Goal: Task Accomplishment & Management: Manage account settings

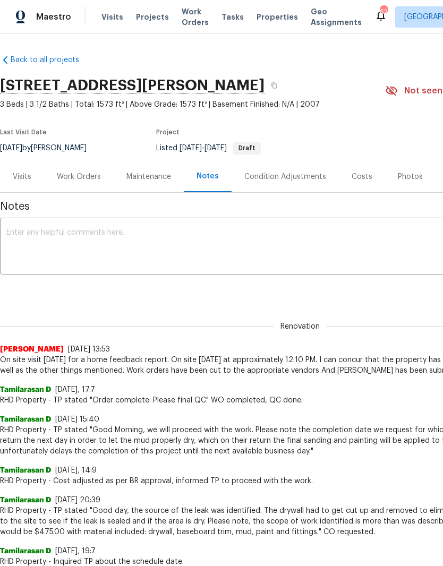
click at [82, 180] on div "Work Orders" at bounding box center [79, 177] width 44 height 11
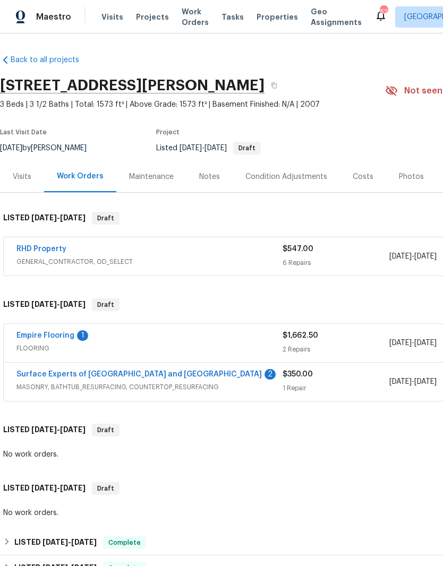
click at [55, 334] on link "Empire Flooring" at bounding box center [45, 335] width 58 height 7
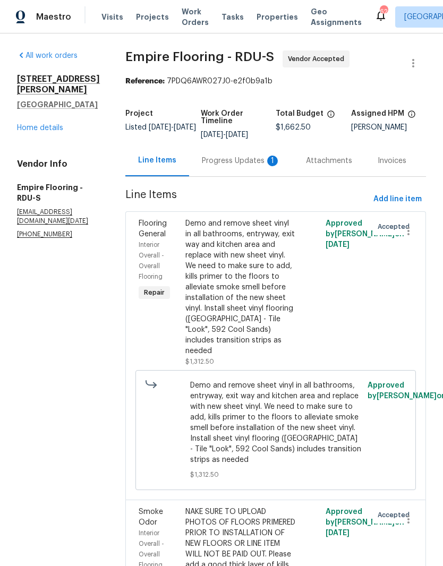
scroll to position [1, 0]
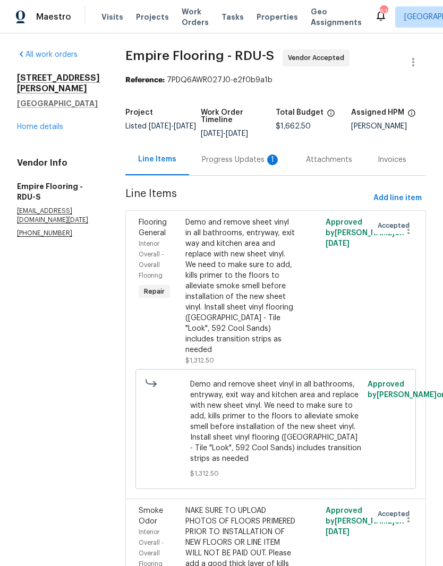
click at [233, 165] on div "Progress Updates 1" at bounding box center [241, 160] width 79 height 11
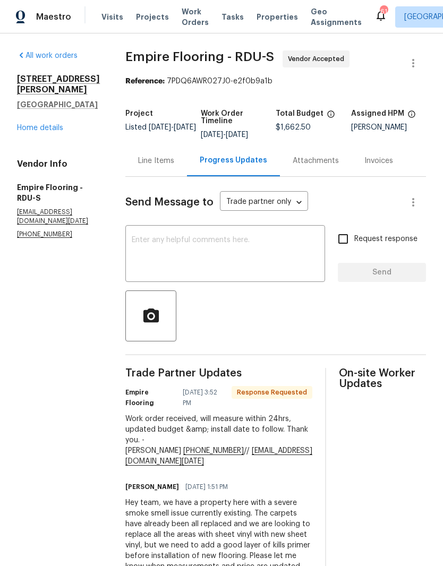
click at [182, 274] on textarea at bounding box center [225, 254] width 187 height 37
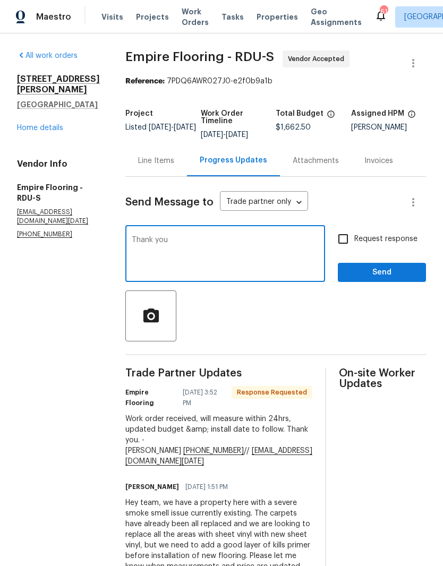
type textarea "Thank you"
click at [364, 279] on span "Send" at bounding box center [381, 272] width 71 height 13
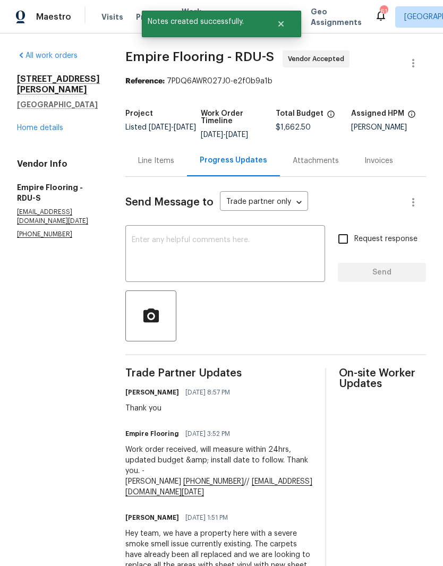
click at [39, 131] on link "Home details" at bounding box center [40, 127] width 46 height 7
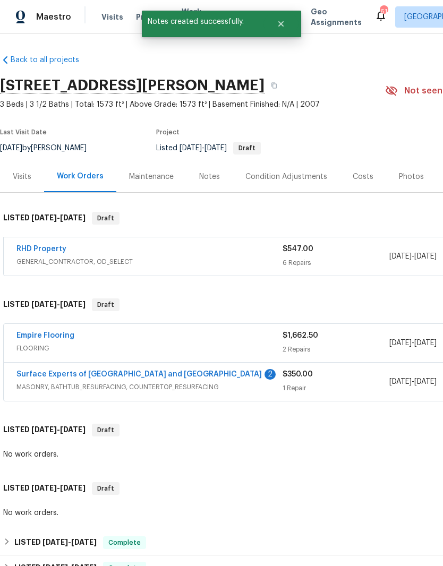
click at [40, 374] on link "Surface Experts of Durham and Chapel Hill" at bounding box center [138, 374] width 245 height 7
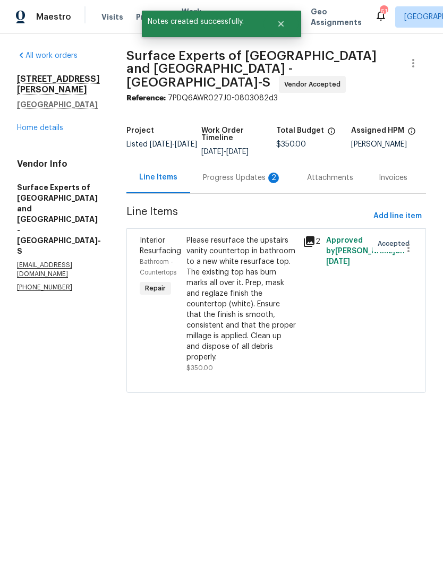
click at [252, 177] on div "Progress Updates 2" at bounding box center [242, 178] width 79 height 11
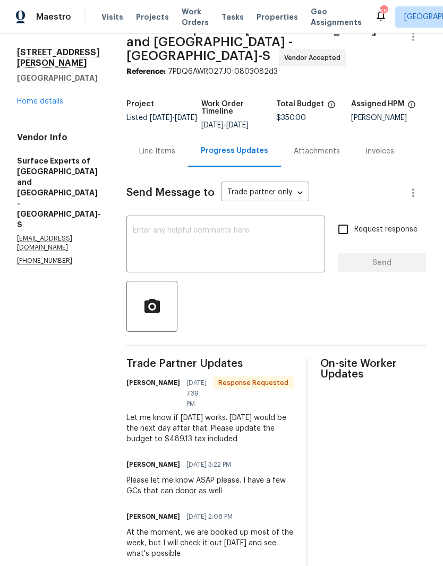
scroll to position [27, 0]
click at [168, 244] on textarea at bounding box center [226, 244] width 186 height 37
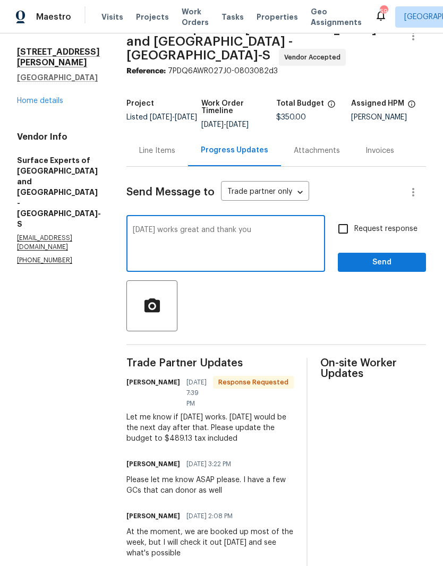
type textarea "Thursday works great and thank you"
click at [346, 224] on input "Request response" at bounding box center [343, 229] width 22 height 22
checkbox input "true"
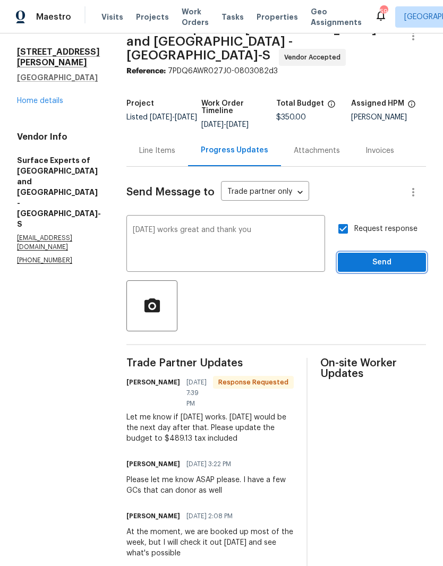
click at [376, 256] on span "Send" at bounding box center [381, 262] width 71 height 13
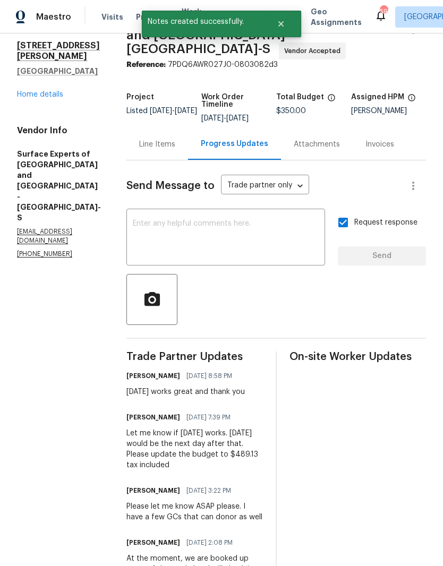
scroll to position [46, 0]
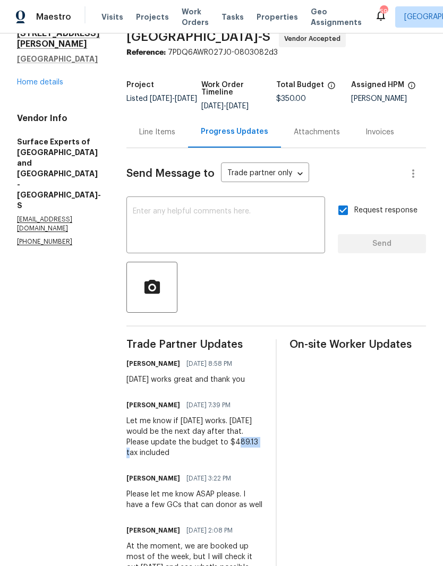
click at [175, 116] on div "Line Items" at bounding box center [157, 131] width 62 height 31
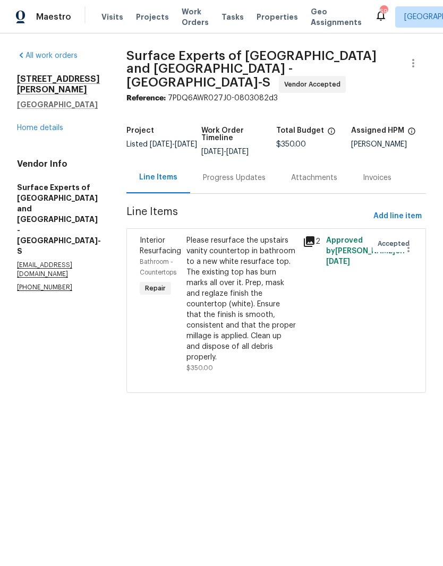
click at [219, 298] on div "Please resurface the upstairs vanity countertop in bathroom to a new white resu…" at bounding box center [241, 299] width 110 height 128
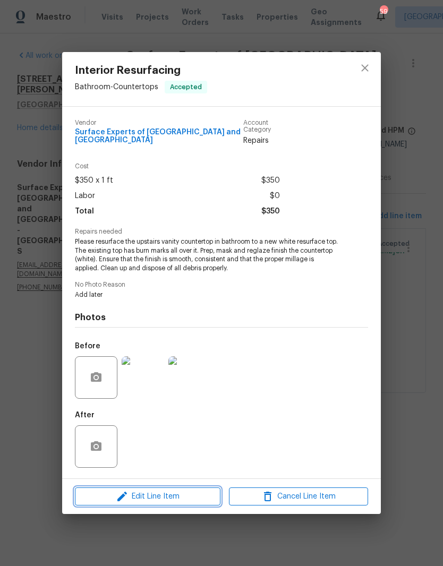
click at [124, 499] on icon "button" at bounding box center [122, 496] width 13 height 13
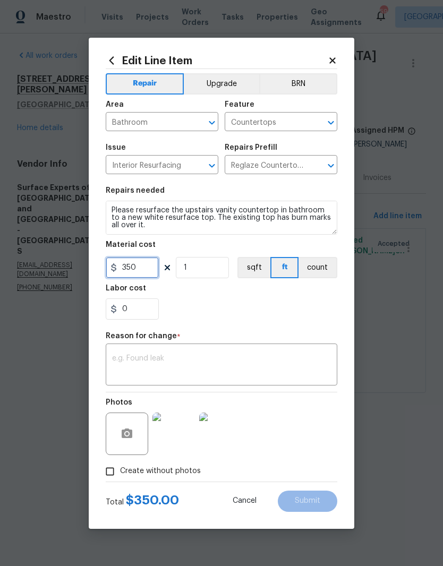
click at [133, 274] on input "350" at bounding box center [132, 267] width 53 height 21
paste input "text"
type input "0"
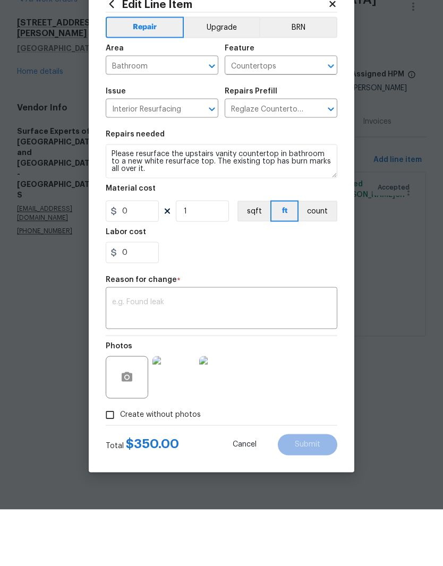
click at [121, 355] on textarea at bounding box center [221, 366] width 219 height 22
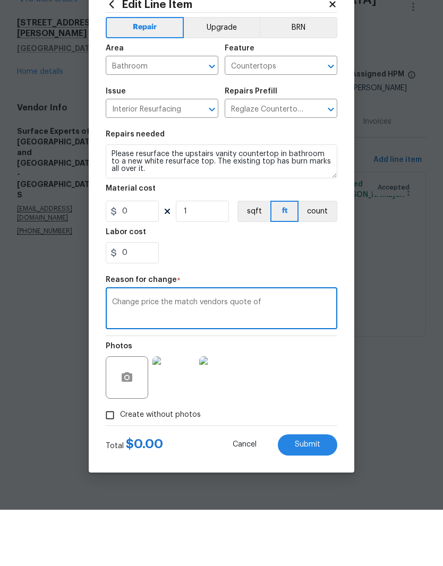
click at [268, 355] on textarea "Change price the match vendors quote of" at bounding box center [221, 366] width 219 height 22
paste textarea "$489.13"
type textarea "Change price the match vendors quote of $489.13"
click at [135, 257] on input "0" at bounding box center [132, 267] width 53 height 21
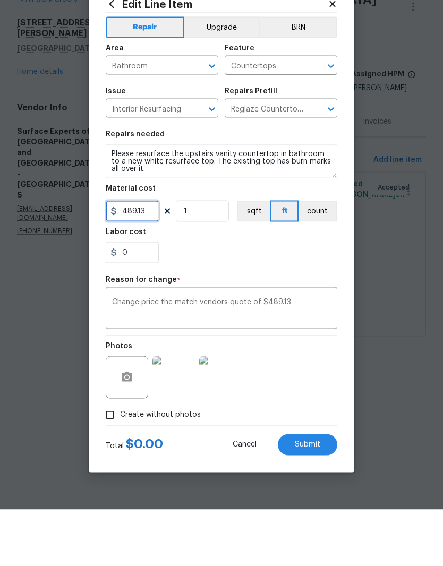
type input "489.13"
click at [324, 274] on div "Repair Upgrade BRN Area Bathroom ​ Feature Countertops ​ Issue Interior Resurfa…" at bounding box center [222, 275] width 232 height 413
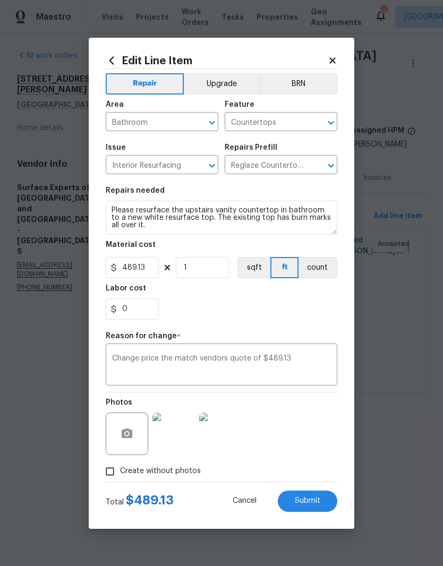
click at [321, 503] on button "Submit" at bounding box center [308, 501] width 60 height 21
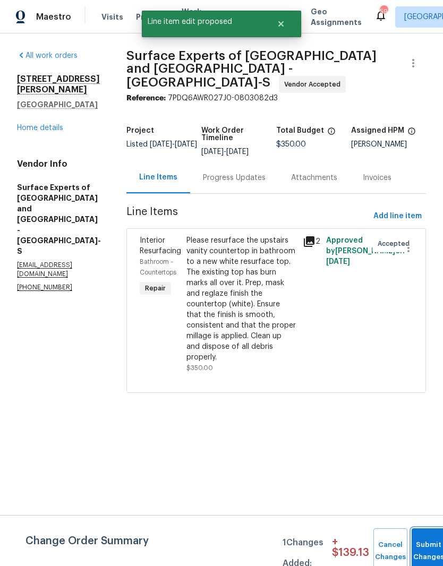
click at [420, 535] on button "Submit Changes" at bounding box center [429, 552] width 34 height 46
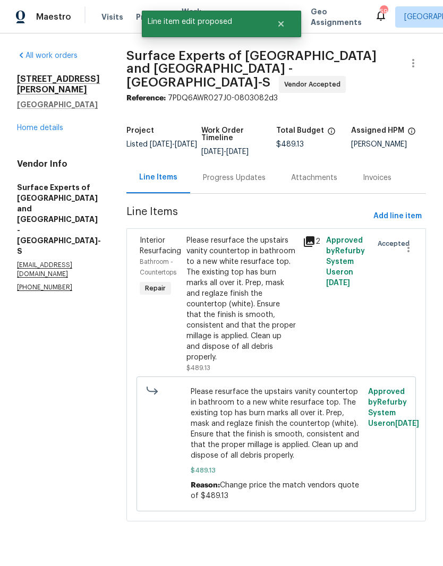
click at [239, 162] on div "Progress Updates" at bounding box center [234, 177] width 88 height 31
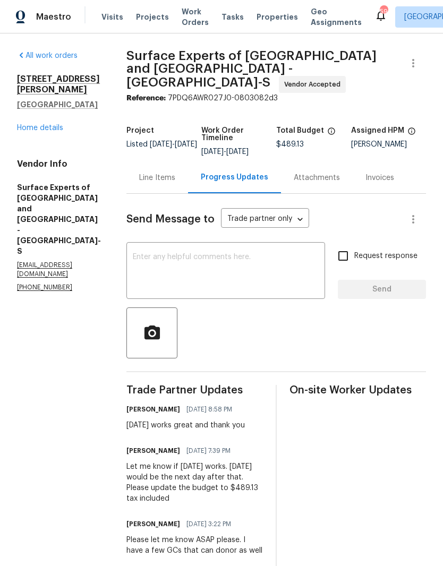
click at [163, 255] on textarea at bounding box center [226, 271] width 186 height 37
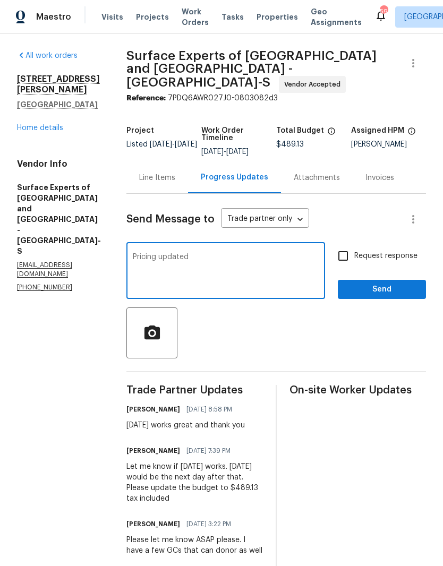
type textarea "Pricing updated"
click at [347, 251] on input "Request response" at bounding box center [343, 256] width 22 height 22
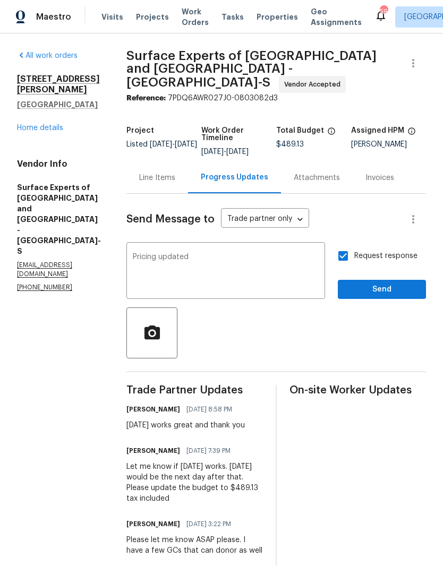
click at [349, 248] on input "Request response" at bounding box center [343, 256] width 22 height 22
checkbox input "false"
click at [379, 283] on span "Send" at bounding box center [381, 289] width 71 height 13
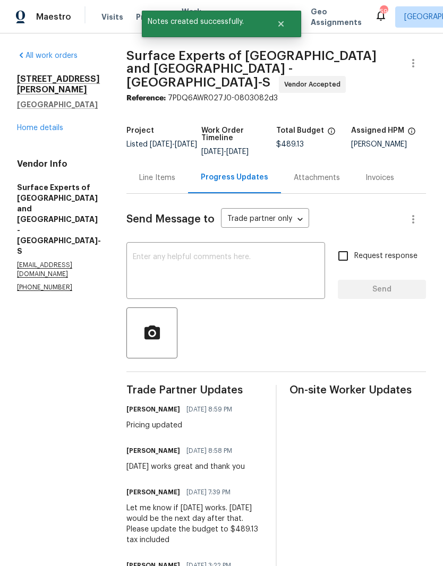
click at [40, 126] on link "Home details" at bounding box center [40, 127] width 46 height 7
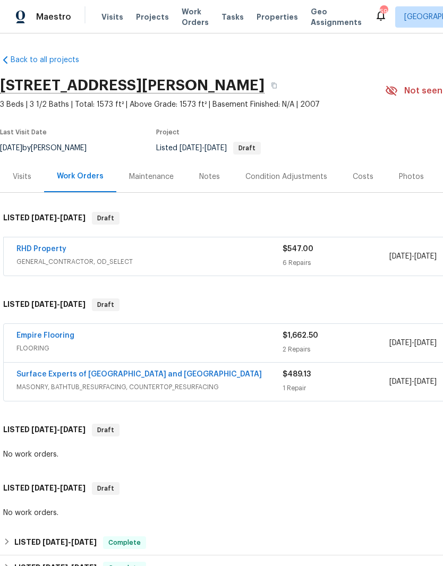
click at [39, 245] on link "RHD Property" at bounding box center [41, 248] width 50 height 7
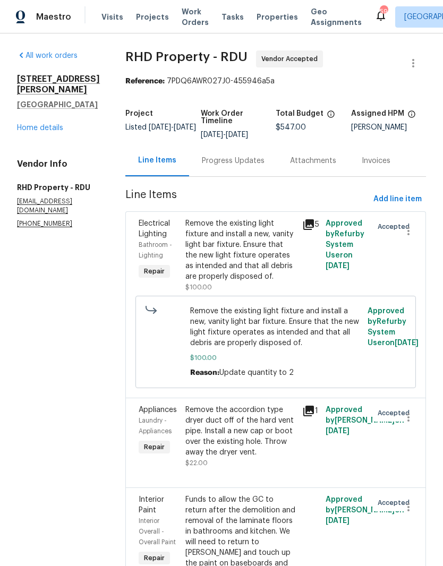
click at [248, 164] on div "Progress Updates" at bounding box center [233, 161] width 63 height 11
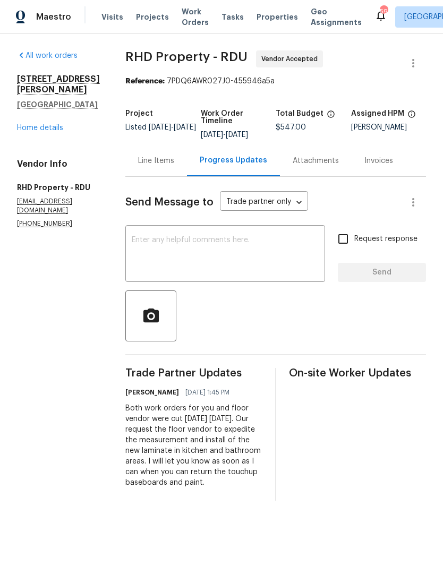
click at [199, 261] on textarea at bounding box center [225, 254] width 187 height 37
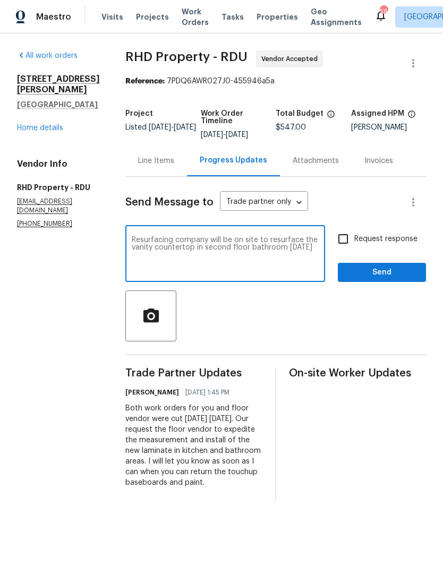
type textarea "Resurfacing company will be on site to resurface the vanity countertop in secon…"
click at [349, 250] on input "Request response" at bounding box center [343, 239] width 22 height 22
checkbox input "true"
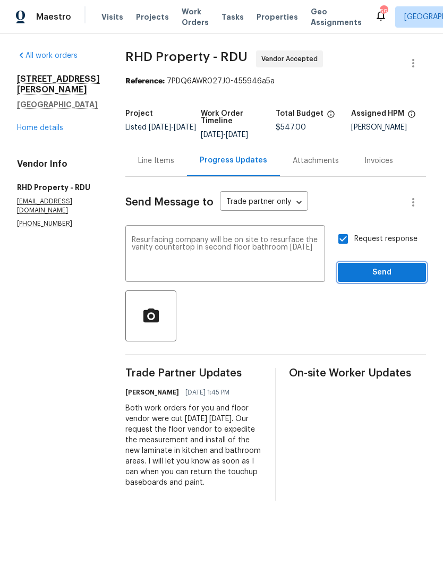
click at [380, 279] on span "Send" at bounding box center [381, 272] width 71 height 13
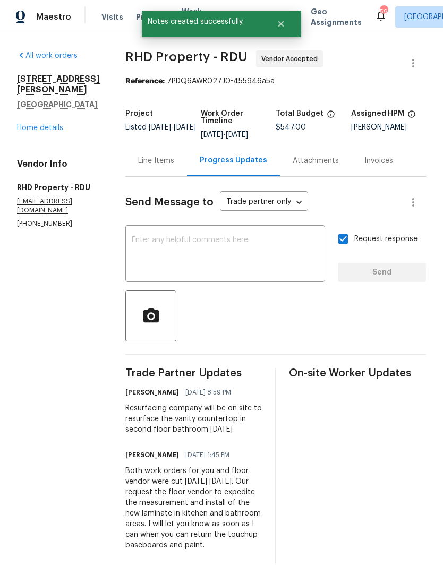
click at [38, 128] on link "Home details" at bounding box center [40, 127] width 46 height 7
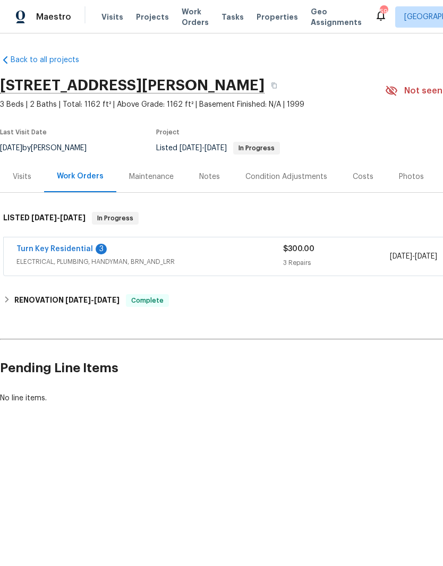
click at [78, 245] on link "Turn Key Residential" at bounding box center [54, 248] width 77 height 7
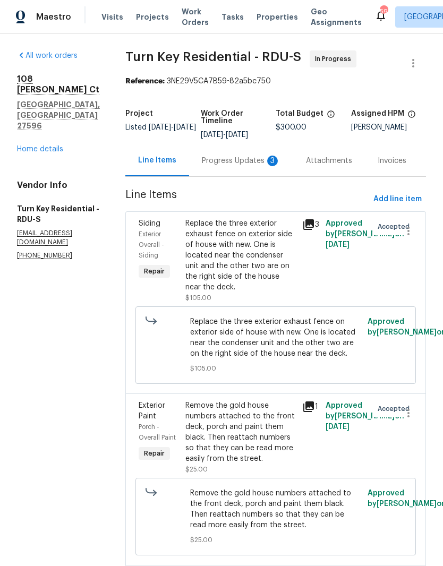
click at [240, 166] on div "Progress Updates 3" at bounding box center [241, 161] width 79 height 11
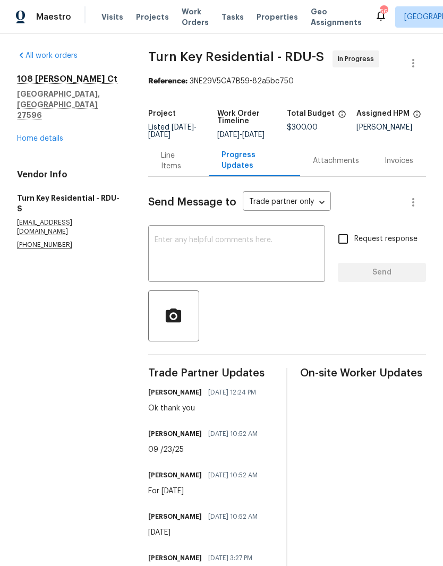
click at [50, 135] on link "Home details" at bounding box center [40, 138] width 46 height 7
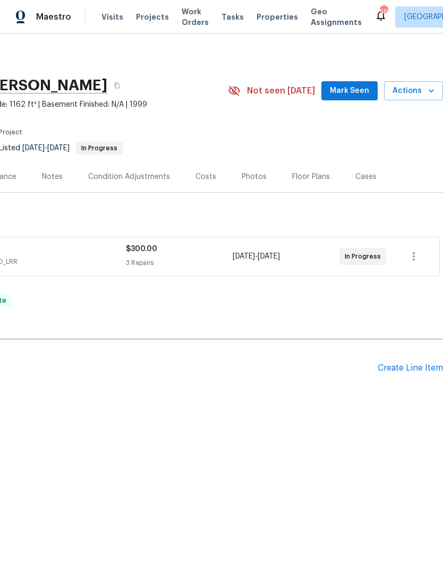
scroll to position [0, 157]
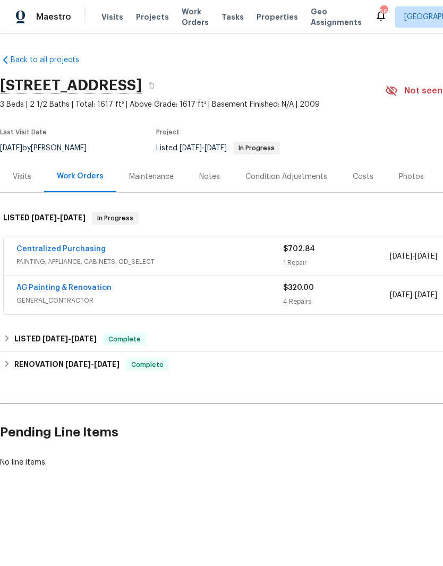
click at [65, 250] on link "Centralized Purchasing" at bounding box center [60, 248] width 89 height 7
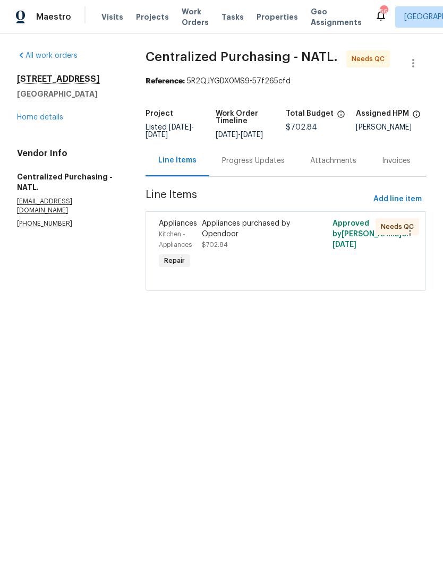
click at [253, 258] on div "Appliances purchased by Opendoor $702.84" at bounding box center [253, 245] width 108 height 60
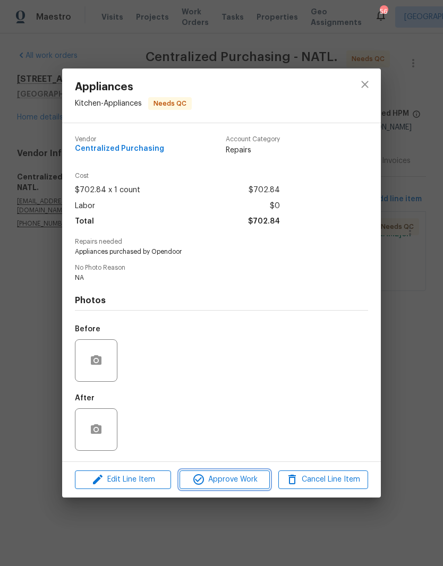
click at [226, 486] on span "Approve Work" at bounding box center [224, 479] width 83 height 13
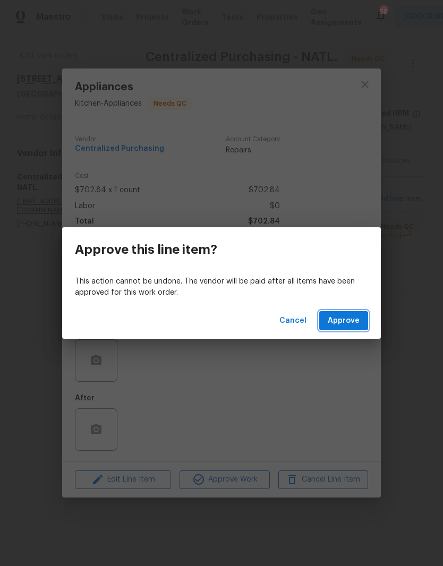
click at [354, 325] on span "Approve" at bounding box center [344, 321] width 32 height 13
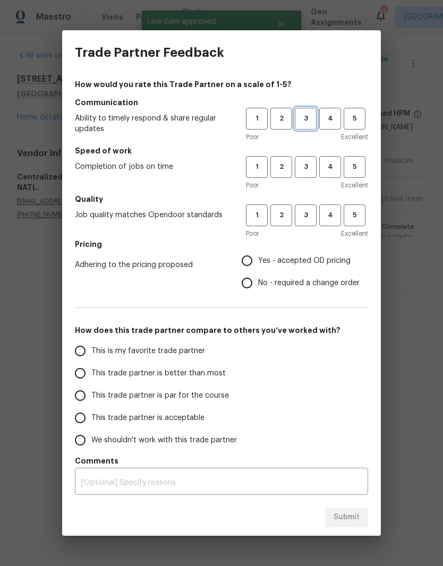
click at [311, 115] on span "3" at bounding box center [306, 119] width 20 height 12
click at [308, 167] on span "3" at bounding box center [306, 167] width 20 height 12
click at [306, 209] on button "3" at bounding box center [306, 216] width 22 height 22
click at [293, 273] on label "No - required a change order" at bounding box center [298, 283] width 124 height 22
click at [258, 273] on input "No - required a change order" at bounding box center [247, 283] width 22 height 22
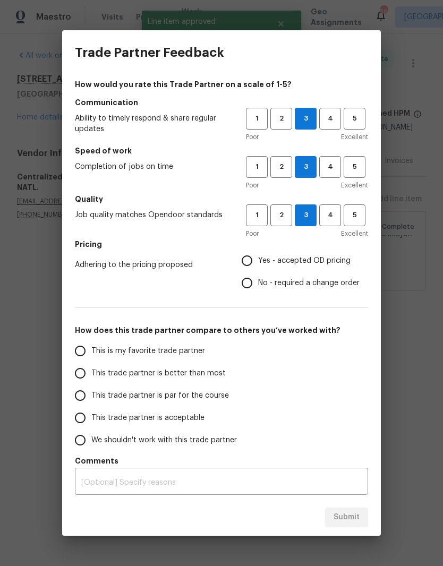
radio input "true"
click at [250, 261] on input "Yes - accepted OD pricing" at bounding box center [247, 261] width 22 height 22
radio input "true"
click at [138, 400] on span "This trade partner is par for the course" at bounding box center [160, 396] width 138 height 11
click at [91, 400] on input "This trade partner is par for the course" at bounding box center [80, 396] width 22 height 22
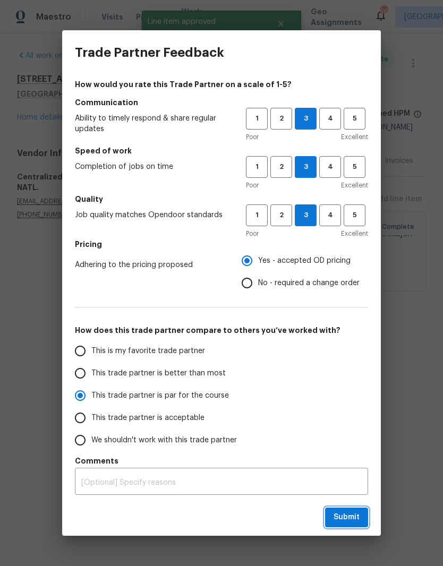
click at [354, 519] on span "Submit" at bounding box center [347, 517] width 26 height 13
radio input "true"
radio input "false"
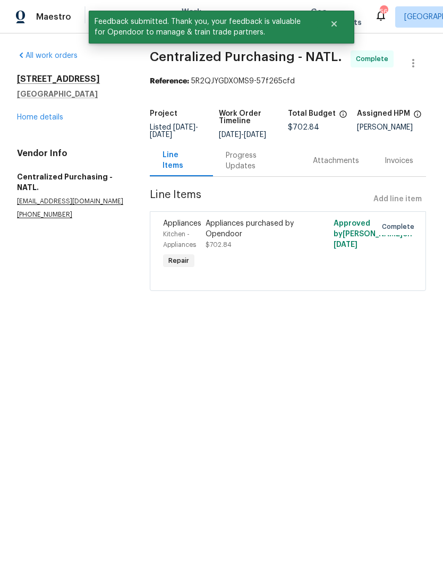
click at [44, 121] on link "Home details" at bounding box center [40, 117] width 46 height 7
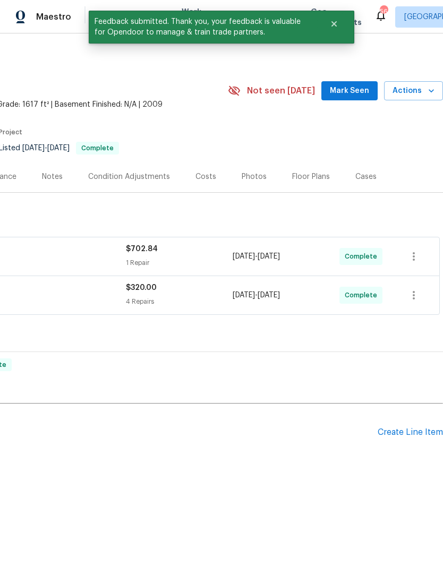
scroll to position [0, 181]
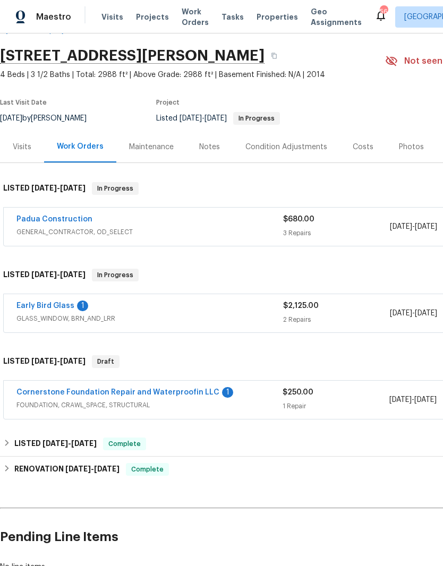
scroll to position [30, 0]
click at [48, 304] on link "Early Bird Glass" at bounding box center [45, 305] width 58 height 7
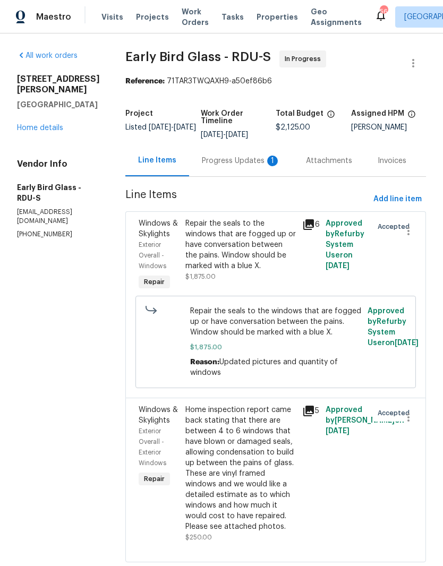
click at [239, 158] on div "Progress Updates 1" at bounding box center [241, 161] width 79 height 11
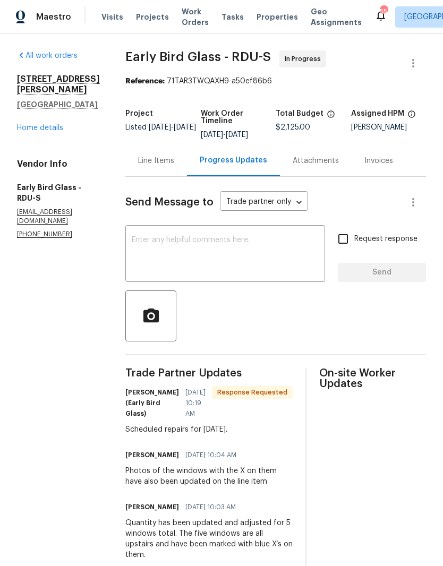
click at [33, 132] on link "Home details" at bounding box center [40, 127] width 46 height 7
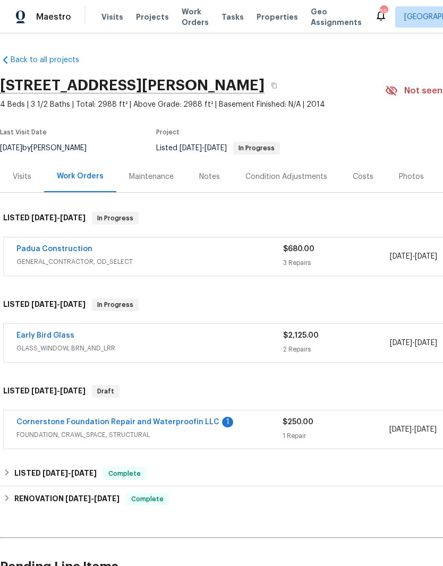
click at [165, 419] on link "Cornerstone Foundation Repair and Waterproofin LLC" at bounding box center [117, 422] width 203 height 7
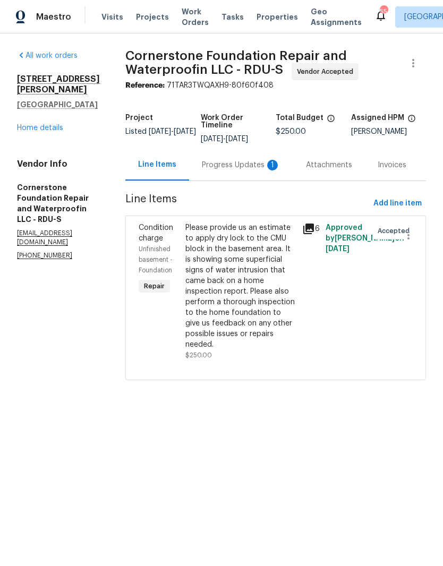
click at [201, 159] on div "Progress Updates 1" at bounding box center [241, 164] width 104 height 31
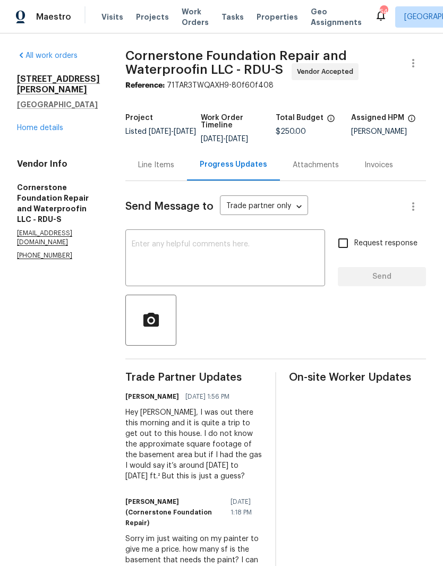
click at [32, 132] on link "Home details" at bounding box center [40, 127] width 46 height 7
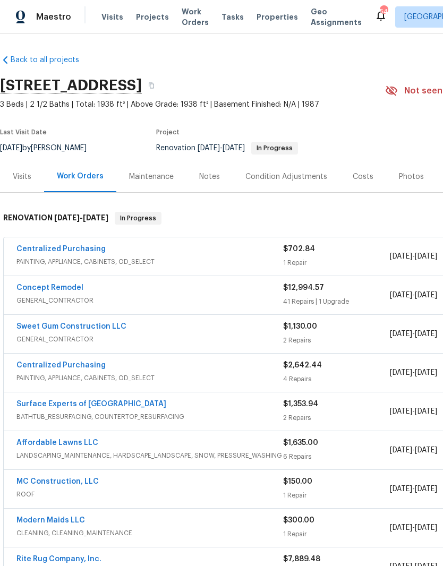
click at [57, 248] on link "Centralized Purchasing" at bounding box center [60, 248] width 89 height 7
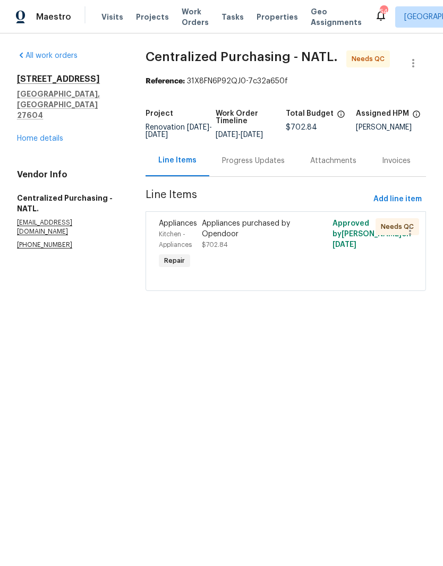
click at [287, 266] on div "Appliances purchased by Opendoor $702.84" at bounding box center [253, 245] width 108 height 60
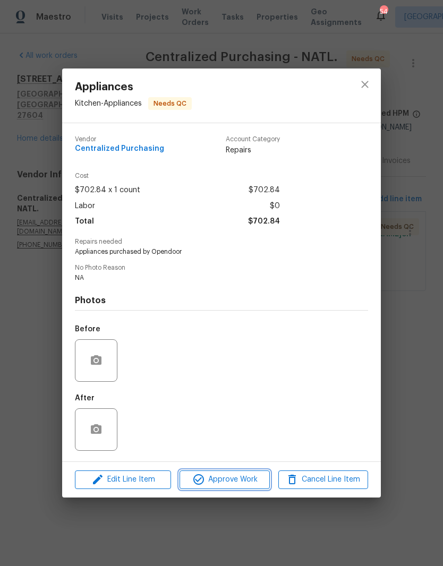
click at [236, 484] on span "Approve Work" at bounding box center [224, 479] width 83 height 13
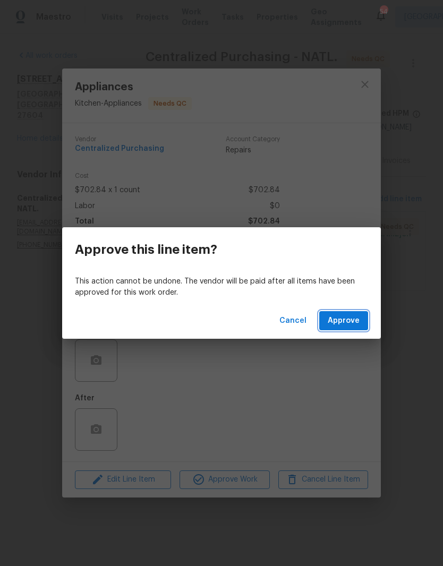
click at [347, 319] on span "Approve" at bounding box center [344, 321] width 32 height 13
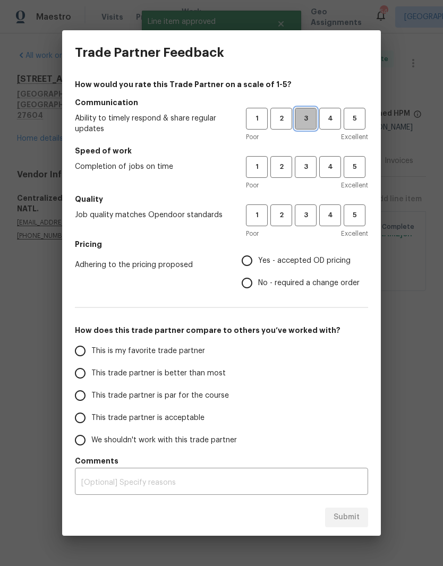
click at [309, 120] on span "3" at bounding box center [306, 119] width 20 height 12
click at [304, 163] on span "3" at bounding box center [306, 167] width 20 height 12
click at [303, 214] on span "3" at bounding box center [306, 215] width 20 height 12
click at [270, 263] on span "Yes - accepted OD pricing" at bounding box center [304, 261] width 92 height 11
click at [258, 263] on input "Yes - accepted OD pricing" at bounding box center [247, 261] width 22 height 22
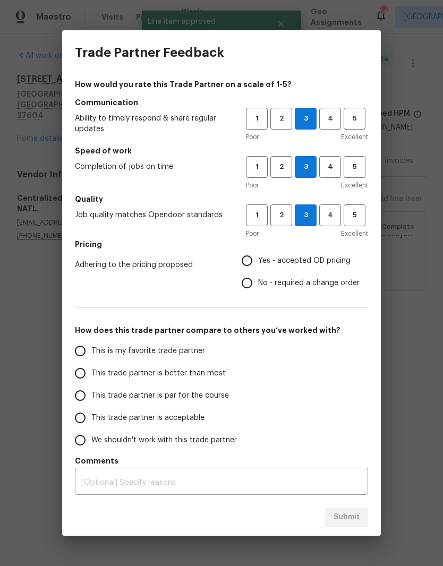
radio input "true"
click at [79, 393] on input "This trade partner is par for the course" at bounding box center [80, 396] width 22 height 22
click at [351, 522] on span "Submit" at bounding box center [347, 517] width 26 height 13
radio input "true"
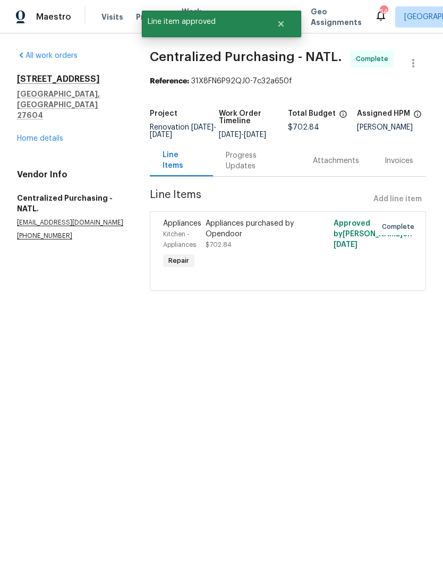
radio input "false"
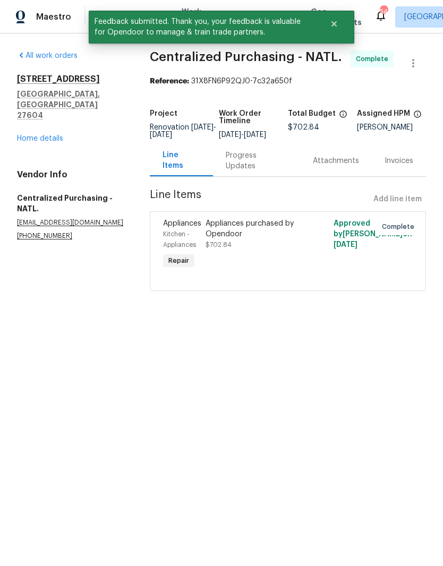
click at [40, 135] on link "Home details" at bounding box center [40, 138] width 46 height 7
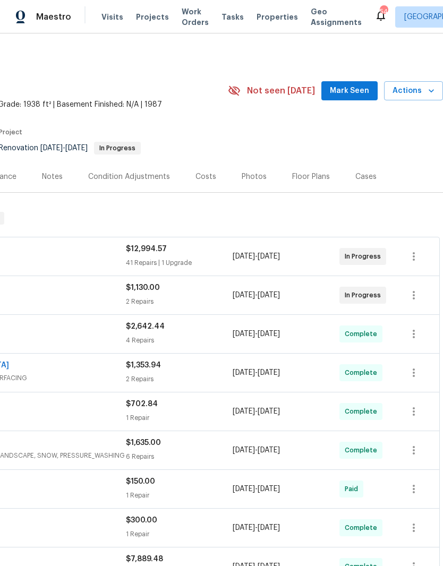
scroll to position [0, 157]
click at [415, 259] on icon "button" at bounding box center [414, 256] width 13 height 13
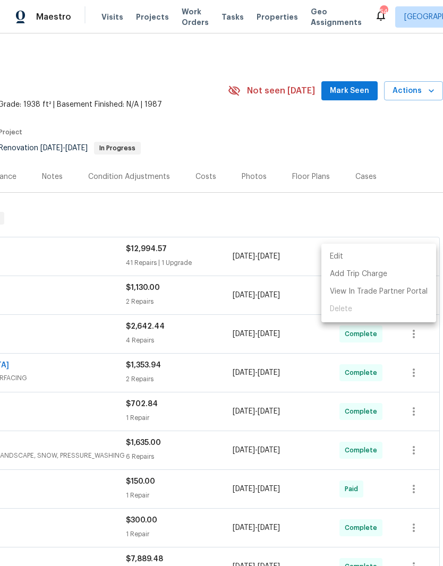
click at [381, 256] on li "Edit" at bounding box center [378, 257] width 115 height 18
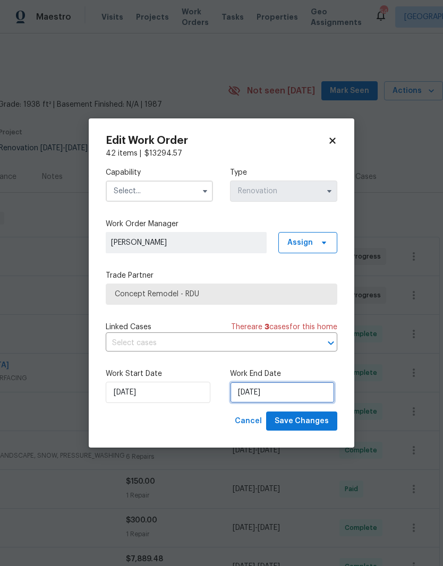
click at [277, 403] on input "[DATE]" at bounding box center [282, 392] width 105 height 21
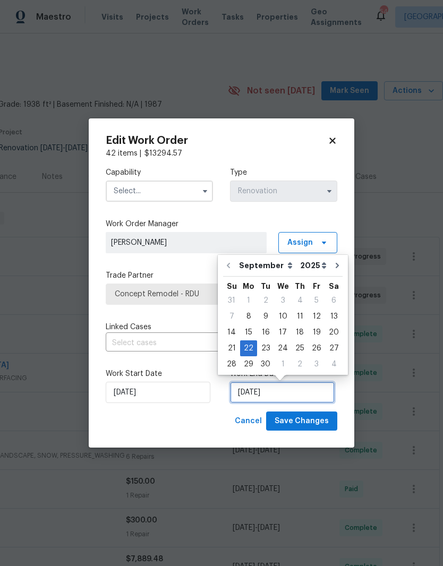
scroll to position [4, 0]
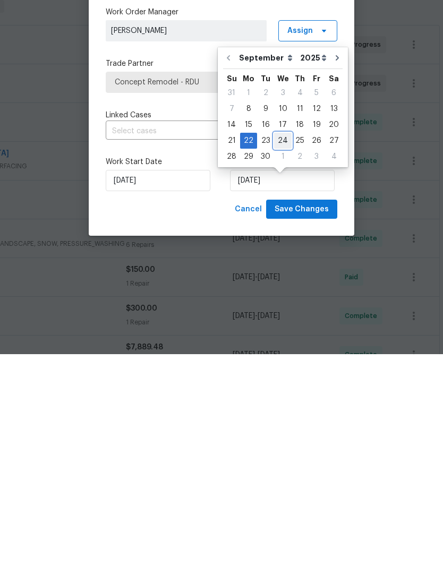
click at [278, 345] on div "24" at bounding box center [283, 352] width 18 height 15
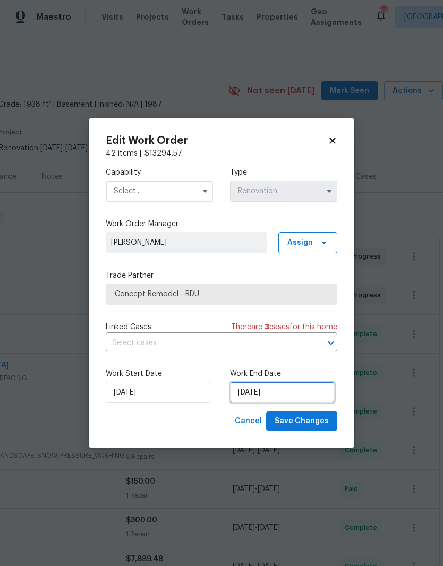
click at [279, 397] on input "[DATE]" at bounding box center [282, 392] width 105 height 21
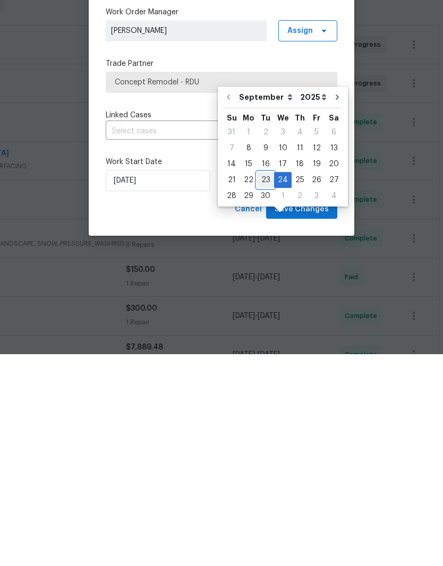
click at [268, 385] on div "23" at bounding box center [265, 392] width 17 height 15
type input "[DATE]"
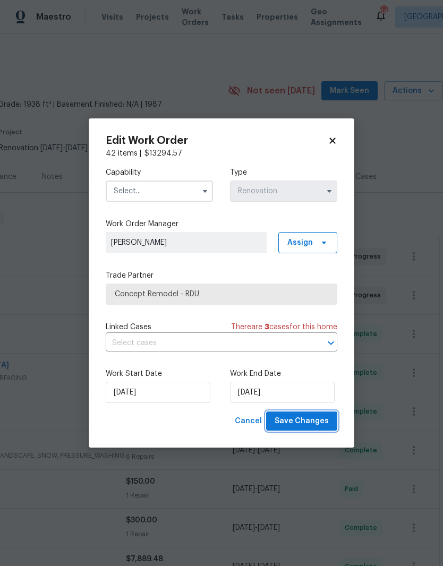
click at [298, 421] on span "Save Changes" at bounding box center [302, 421] width 54 height 13
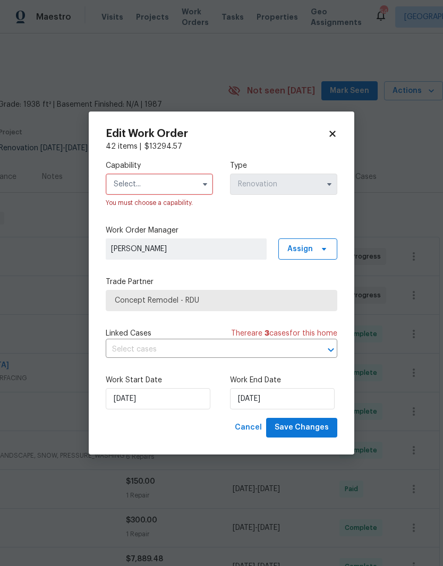
click at [142, 188] on input "text" at bounding box center [159, 184] width 107 height 21
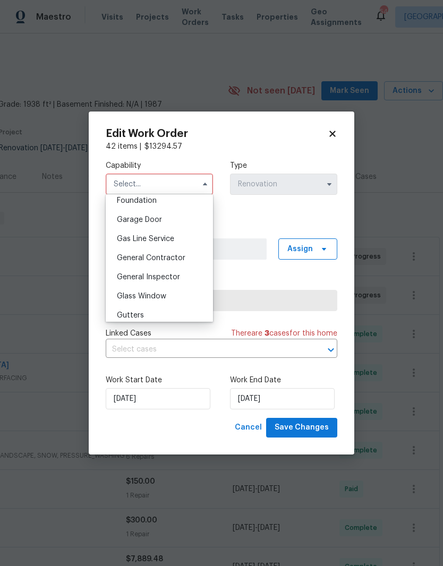
scroll to position [460, 0]
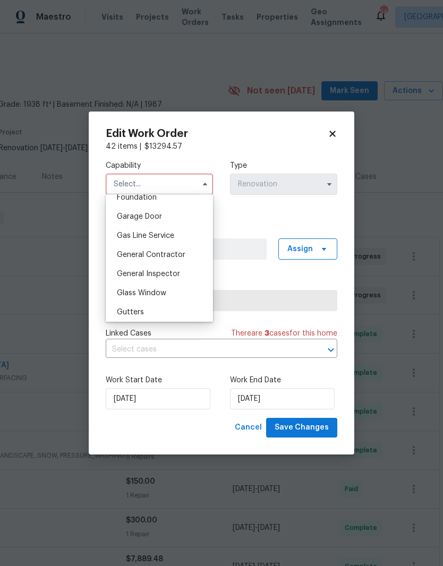
click at [134, 258] on span "General Contractor" at bounding box center [151, 254] width 69 height 7
type input "General Contractor"
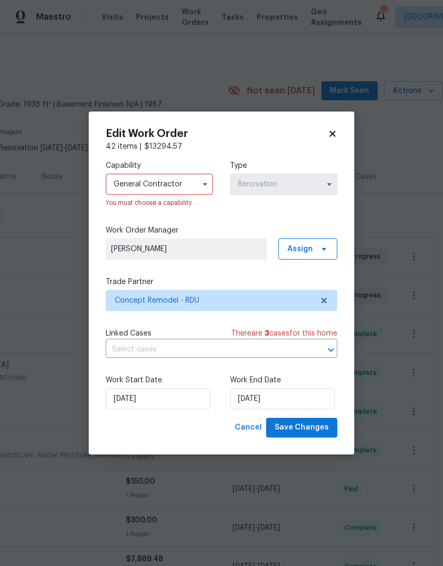
click at [169, 218] on div "Capability General Contractor You must choose a capability. Type Renovation Wor…" at bounding box center [222, 285] width 232 height 266
click at [318, 431] on span "Save Changes" at bounding box center [302, 427] width 54 height 13
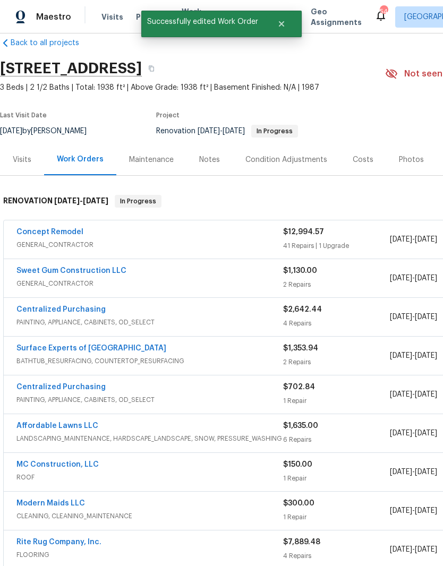
scroll to position [18, 0]
